Goal: Information Seeking & Learning: Find specific fact

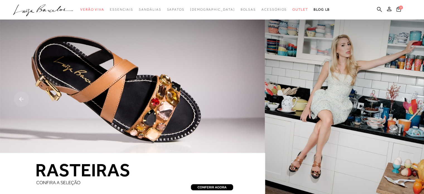
drag, startPoint x: 380, startPoint y: 11, endPoint x: 316, endPoint y: 15, distance: 63.8
click at [380, 11] on icon at bounding box center [379, 9] width 5 height 5
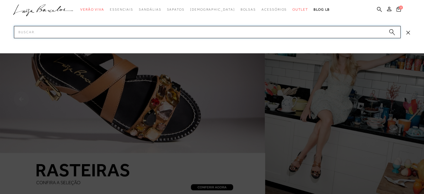
drag, startPoint x: 186, startPoint y: 30, endPoint x: 190, endPoint y: 26, distance: 5.7
click at [188, 29] on input "Pesquisar" at bounding box center [207, 32] width 387 height 12
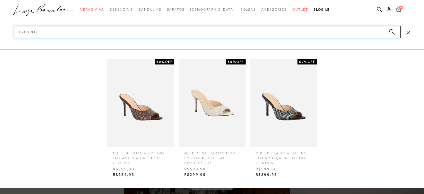
type input "13470019"
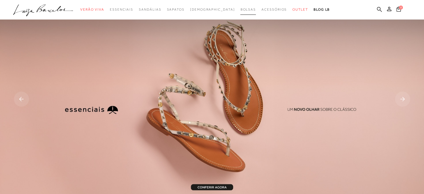
drag, startPoint x: 379, startPoint y: 10, endPoint x: 236, endPoint y: 4, distance: 143.5
click at [379, 9] on icon at bounding box center [379, 9] width 5 height 5
click at [379, 10] on icon at bounding box center [379, 9] width 5 height 5
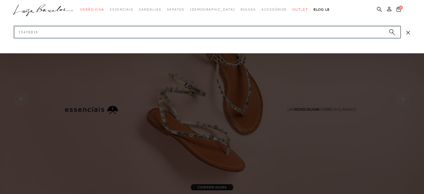
drag, startPoint x: 195, startPoint y: 36, endPoint x: 192, endPoint y: 34, distance: 4.0
click at [193, 35] on input "13470019" at bounding box center [207, 32] width 387 height 12
click at [192, 34] on input "13470019" at bounding box center [207, 32] width 387 height 12
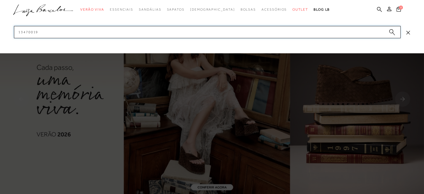
click at [188, 32] on input "13470019" at bounding box center [207, 32] width 387 height 12
drag, startPoint x: 51, startPoint y: 33, endPoint x: 9, endPoint y: 28, distance: 41.6
click at [8, 0] on div "categoryHeader .a{fill-rule:evenodd;} Verão Viva Em alta Charms Mules" at bounding box center [212, 0] width 424 height 0
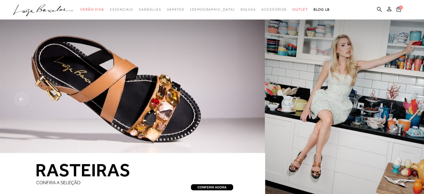
drag, startPoint x: 335, startPoint y: 6, endPoint x: 339, endPoint y: 6, distance: 3.9
click at [335, 6] on ul ".a{fill-rule:evenodd;} Verão Viva Em alta Favoritos das Influenciadoras Apostas…" at bounding box center [208, 9] width 390 height 10
drag, startPoint x: 381, startPoint y: 11, endPoint x: 287, endPoint y: 24, distance: 95.2
click at [381, 11] on icon at bounding box center [379, 9] width 5 height 5
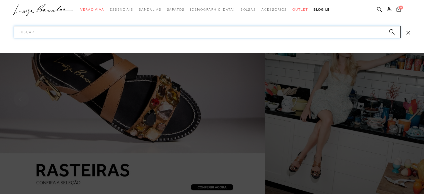
click at [99, 29] on input "Pesquisar" at bounding box center [207, 32] width 387 height 12
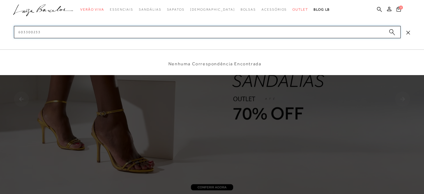
type input "603300233"
click at [394, 32] on icon "submit" at bounding box center [392, 32] width 6 height 6
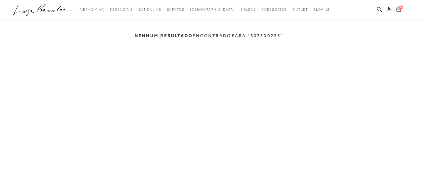
drag, startPoint x: 379, startPoint y: 10, endPoint x: 353, endPoint y: 19, distance: 28.0
click at [379, 10] on icon at bounding box center [379, 9] width 5 height 5
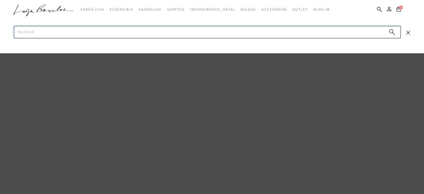
click at [164, 32] on input "Pesquisar" at bounding box center [207, 32] width 387 height 12
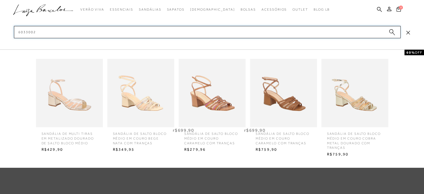
type input "6033002"
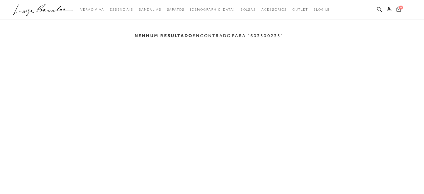
drag, startPoint x: 380, startPoint y: 10, endPoint x: 377, endPoint y: 10, distance: 2.8
click at [380, 10] on icon at bounding box center [379, 9] width 5 height 5
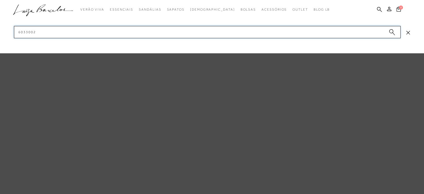
click at [108, 37] on input "6033002" at bounding box center [207, 32] width 387 height 12
click at [108, 36] on input "6033002" at bounding box center [207, 32] width 387 height 12
click at [108, 35] on input "Pesquisar" at bounding box center [207, 32] width 387 height 12
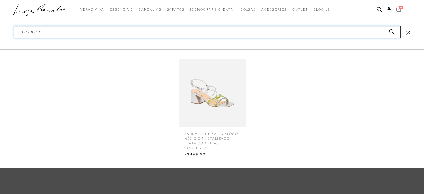
type input "6021002530"
click at [238, 81] on img at bounding box center [212, 93] width 67 height 88
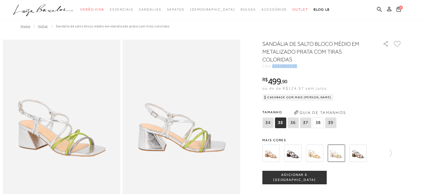
drag, startPoint x: 275, startPoint y: 67, endPoint x: 302, endPoint y: 66, distance: 27.1
click at [305, 67] on div "CÓD: 6021002530" at bounding box center [319, 65] width 112 height 3
copy span "6021002530"
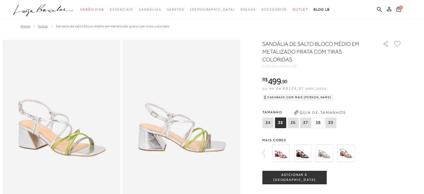
click at [311, 27] on div "Home Voltar SANDÁLIA DE SALTO BLOCO MÉDIO EM METALIZADO PRATA COM TIRAS COLORID…" at bounding box center [212, 27] width 419 height 15
click at [378, 11] on icon at bounding box center [379, 9] width 5 height 5
drag, startPoint x: 378, startPoint y: 9, endPoint x: 348, endPoint y: 23, distance: 33.3
click at [378, 9] on icon at bounding box center [379, 9] width 5 height 5
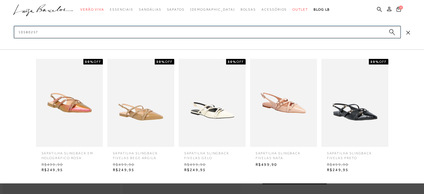
type input "105802578"
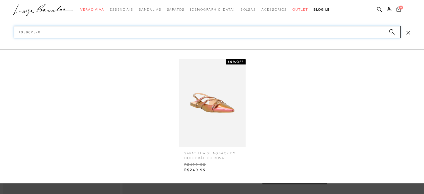
click at [71, 30] on input "105802578" at bounding box center [207, 32] width 387 height 12
click at [71, 29] on input "105802578" at bounding box center [207, 32] width 387 height 12
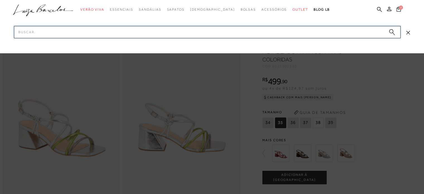
click at [71, 29] on input "Pesquisar" at bounding box center [207, 32] width 387 height 12
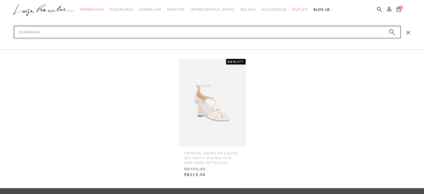
type input "134000124"
click at [226, 99] on img at bounding box center [212, 103] width 67 height 88
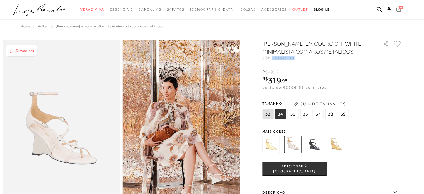
drag, startPoint x: 276, startPoint y: 67, endPoint x: 297, endPoint y: 69, distance: 21.0
click at [297, 69] on div "[PERSON_NAME] EM COURO OFF WHITE MINIMALISTA COM AROS METÁLICOS CÓD: 134000124 …" at bounding box center [333, 164] width 140 height 248
copy span "134000124"
click at [379, 7] on icon at bounding box center [379, 9] width 5 height 5
click at [380, 9] on icon at bounding box center [379, 9] width 5 height 5
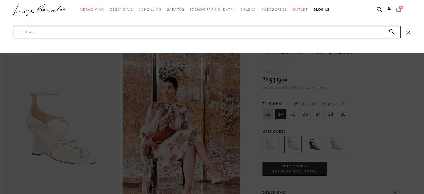
click at [245, 30] on input "Pesquisar" at bounding box center [207, 32] width 387 height 12
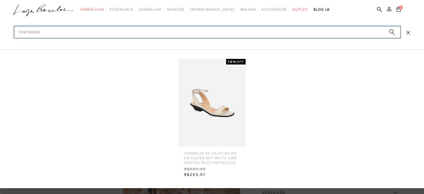
type input "138100025"
click at [235, 95] on img at bounding box center [212, 103] width 67 height 88
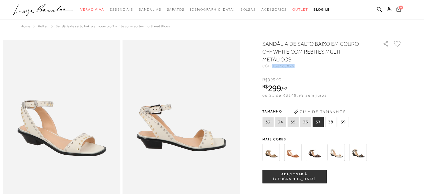
drag, startPoint x: 276, startPoint y: 67, endPoint x: 301, endPoint y: 67, distance: 25.7
click at [301, 67] on div "CÓD: 138100025" at bounding box center [319, 65] width 112 height 3
drag, startPoint x: 381, startPoint y: 11, endPoint x: 357, endPoint y: 13, distance: 24.4
click at [381, 11] on icon at bounding box center [379, 9] width 5 height 5
click at [379, 9] on icon at bounding box center [379, 9] width 5 height 5
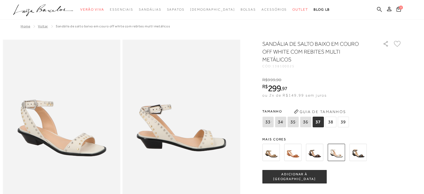
click at [379, 10] on icon at bounding box center [379, 9] width 5 height 5
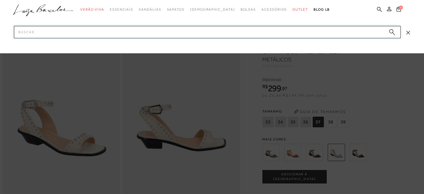
click at [318, 32] on input "Pesquisar" at bounding box center [207, 32] width 387 height 12
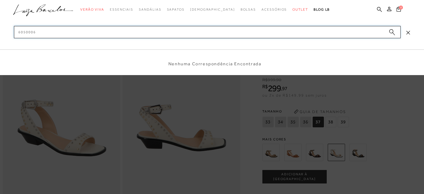
click at [130, 33] on input "6050006" at bounding box center [207, 32] width 387 height 12
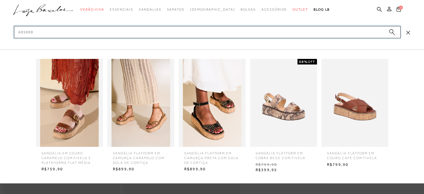
type input "605000"
click at [298, 93] on img at bounding box center [283, 103] width 67 height 88
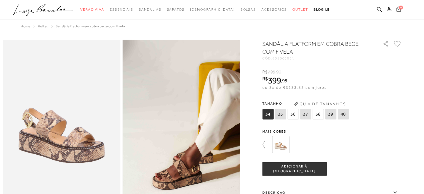
click at [266, 144] on icon at bounding box center [267, 145] width 8 height 8
click at [295, 149] on img at bounding box center [292, 144] width 17 height 17
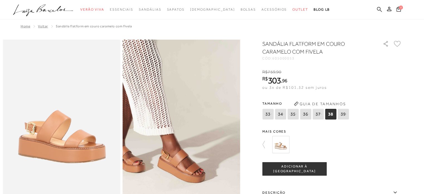
click at [377, 9] on icon at bounding box center [379, 9] width 5 height 5
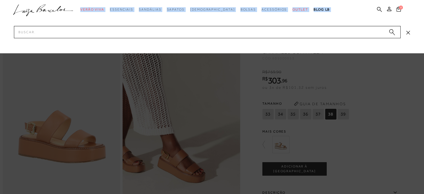
click at [127, 0] on div "categoryHeader .a{fill-rule:evenodd;} Verão Viva Em alta" at bounding box center [212, 0] width 424 height 0
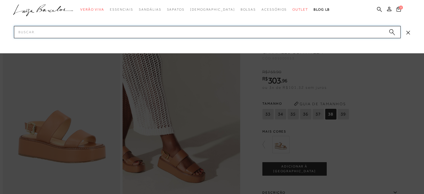
click at [128, 32] on input "Pesquisar" at bounding box center [207, 32] width 387 height 12
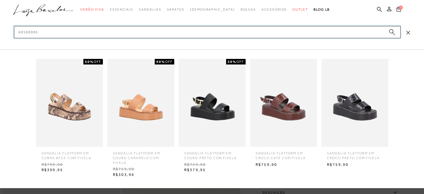
scroll to position [56, 0]
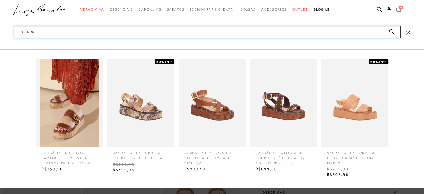
drag, startPoint x: 38, startPoint y: 32, endPoint x: 14, endPoint y: 33, distance: 24.3
click at [14, 33] on input "6050000" at bounding box center [207, 32] width 387 height 12
type input "6050000"
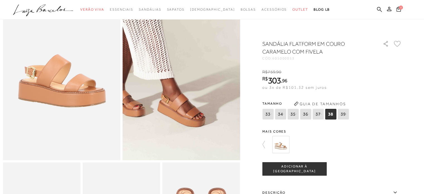
drag, startPoint x: 379, startPoint y: 10, endPoint x: 315, endPoint y: 18, distance: 64.6
click at [379, 10] on icon at bounding box center [379, 9] width 5 height 5
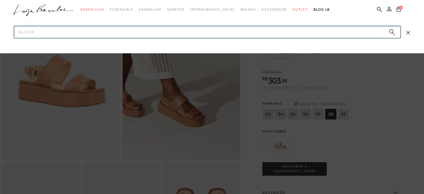
click at [31, 30] on input "Pesquisar" at bounding box center [207, 32] width 387 height 12
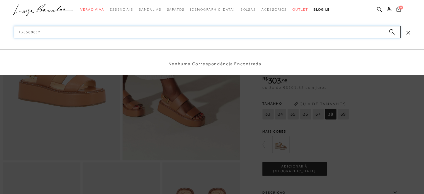
type input "13650003"
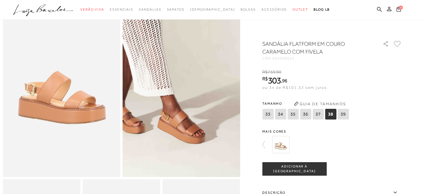
scroll to position [3, 0]
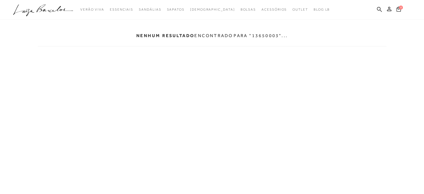
drag, startPoint x: 381, startPoint y: 10, endPoint x: 339, endPoint y: 20, distance: 43.0
click at [381, 10] on icon at bounding box center [379, 9] width 5 height 5
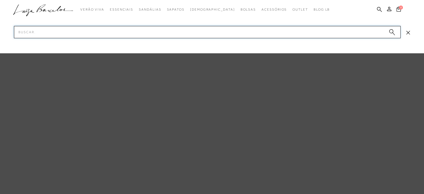
click at [121, 31] on input "Pesquisar" at bounding box center [207, 32] width 387 height 12
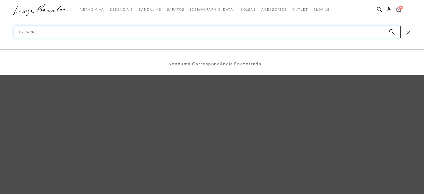
type input "136500032"
drag, startPoint x: 49, startPoint y: 32, endPoint x: 20, endPoint y: 32, distance: 29.3
click at [16, 33] on input "136500032" at bounding box center [207, 32] width 387 height 12
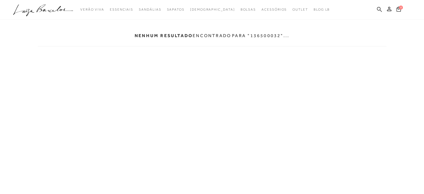
click at [378, 9] on icon at bounding box center [379, 9] width 5 height 5
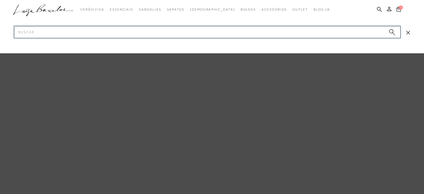
drag, startPoint x: 150, startPoint y: 32, endPoint x: 141, endPoint y: 26, distance: 10.3
click at [146, 31] on input "Pesquisar" at bounding box center [207, 32] width 387 height 12
click at [152, 34] on input "Pesquisar" at bounding box center [207, 32] width 387 height 12
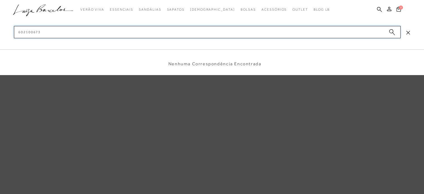
drag, startPoint x: 50, startPoint y: 32, endPoint x: 9, endPoint y: 39, distance: 41.8
click at [34, 0] on div "categoryHeader .a{fill-rule:evenodd;} Verão Viva Em alta Modelo Sapatos" at bounding box center [212, 0] width 357 height 0
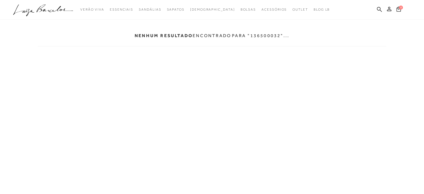
drag, startPoint x: 378, startPoint y: 10, endPoint x: 321, endPoint y: 16, distance: 57.6
click at [379, 10] on icon at bounding box center [379, 9] width 5 height 5
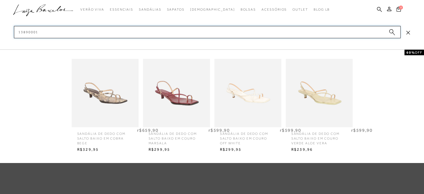
type input "13890001"
click at [173, 95] on img at bounding box center [176, 93] width 67 height 88
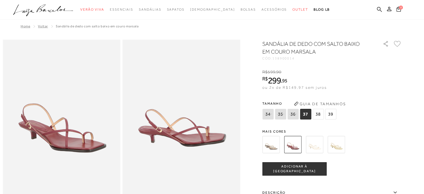
drag, startPoint x: 379, startPoint y: 11, endPoint x: 273, endPoint y: 25, distance: 106.4
click at [379, 11] on icon at bounding box center [379, 9] width 5 height 5
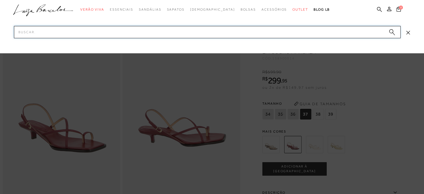
click at [112, 35] on input "Pesquisar" at bounding box center [207, 32] width 387 height 12
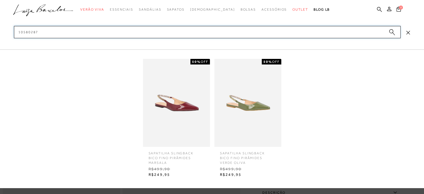
type input "10580287"
click at [254, 129] on img at bounding box center [248, 103] width 67 height 88
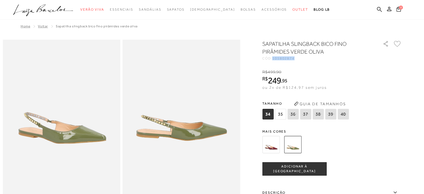
drag, startPoint x: 276, startPoint y: 58, endPoint x: 299, endPoint y: 60, distance: 22.9
click at [299, 60] on div "CÓD: 105802874" at bounding box center [319, 58] width 112 height 3
drag, startPoint x: 381, startPoint y: 9, endPoint x: 265, endPoint y: 27, distance: 116.9
click at [381, 9] on icon at bounding box center [379, 9] width 5 height 5
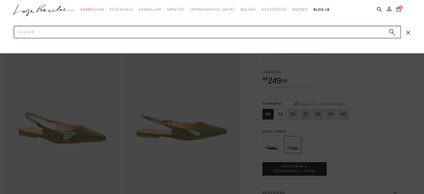
click at [102, 34] on input "Pesquisar" at bounding box center [207, 32] width 387 height 12
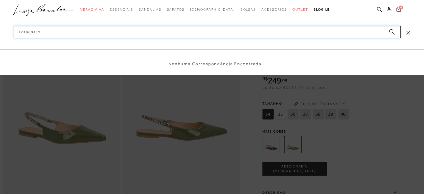
drag, startPoint x: 46, startPoint y: 31, endPoint x: 17, endPoint y: 33, distance: 29.3
click at [17, 33] on input "124800469" at bounding box center [207, 32] width 387 height 12
click at [50, 33] on input "124800469" at bounding box center [207, 32] width 387 height 12
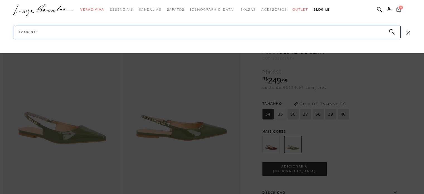
click at [194, 30] on input "12480046" at bounding box center [207, 32] width 387 height 12
click at [193, 30] on input "12480046" at bounding box center [207, 32] width 387 height 12
click at [192, 30] on input "12480046" at bounding box center [207, 32] width 387 height 12
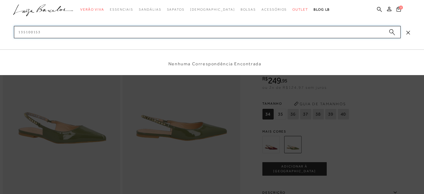
drag, startPoint x: 41, startPoint y: 34, endPoint x: 18, endPoint y: 34, distance: 23.4
click at [18, 34] on input "135100153" at bounding box center [207, 32] width 387 height 12
click at [84, 33] on input "135100153" at bounding box center [207, 32] width 387 height 12
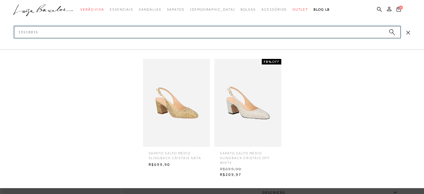
type input "13510015"
